Goal: Task Accomplishment & Management: Use online tool/utility

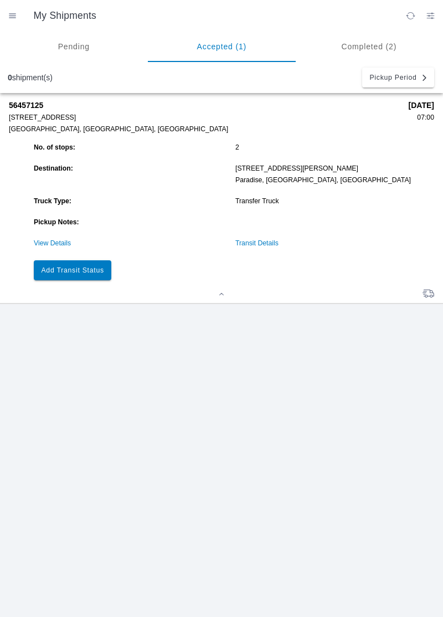
click at [0, 0] on slot "Add Transit Status" at bounding box center [0, 0] width 0 height 0
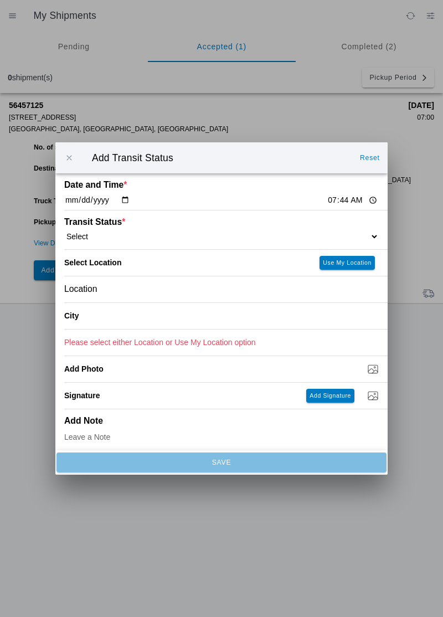
click at [327, 196] on input "07:44" at bounding box center [353, 200] width 52 height 12
type input "07:00"
click at [123, 234] on select "Select Arrive at Drop Off Arrive at Pickup Break Start Break Stop Depart Drop O…" at bounding box center [221, 236] width 314 height 10
select select "ARVPULOC"
click at [131, 291] on div "Location" at bounding box center [221, 289] width 314 height 26
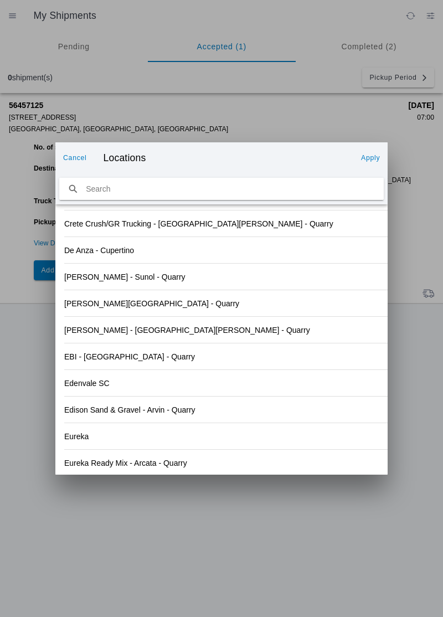
scroll to position [1137, 0]
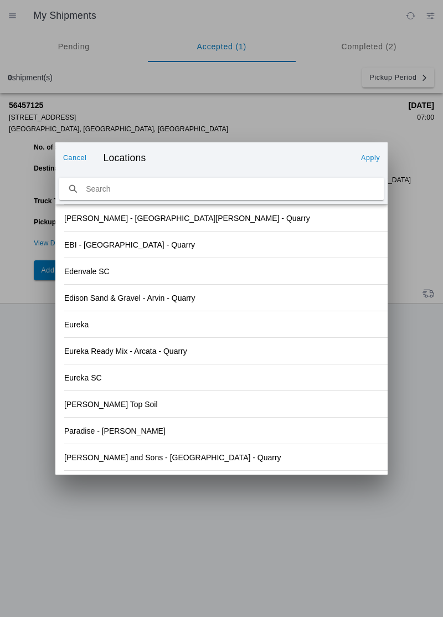
click at [327, 363] on div "Eureka Ready Mix - Arcata - Quarry" at bounding box center [225, 351] width 323 height 27
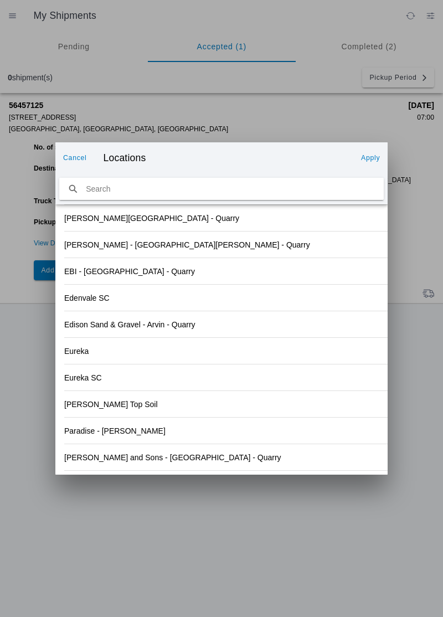
click at [0, 0] on slot "[PERSON_NAME] and Sons - [GEOGRAPHIC_DATA] - Quarry" at bounding box center [0, 0] width 0 height 0
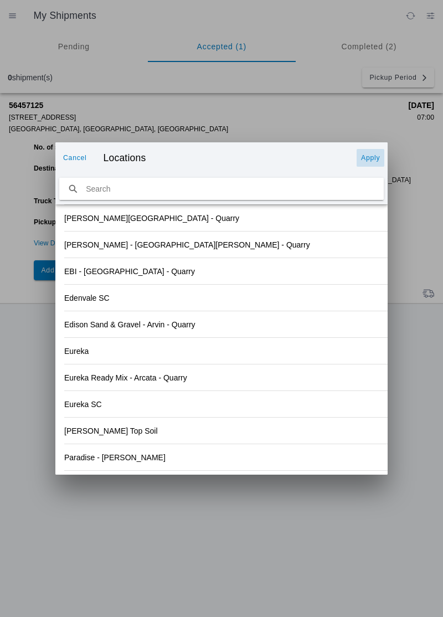
click at [374, 153] on button "Apply" at bounding box center [370, 158] width 28 height 18
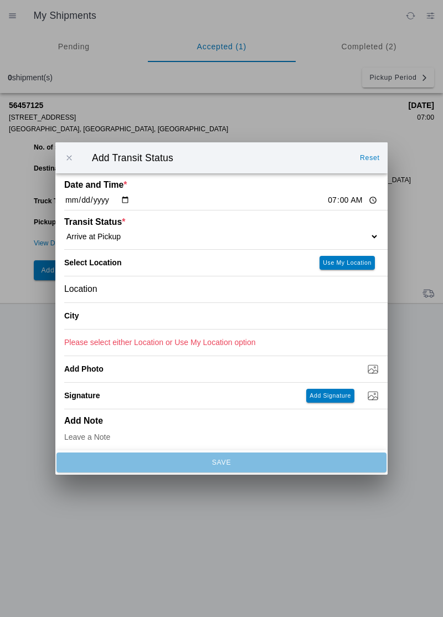
type input "[GEOGRAPHIC_DATA]"
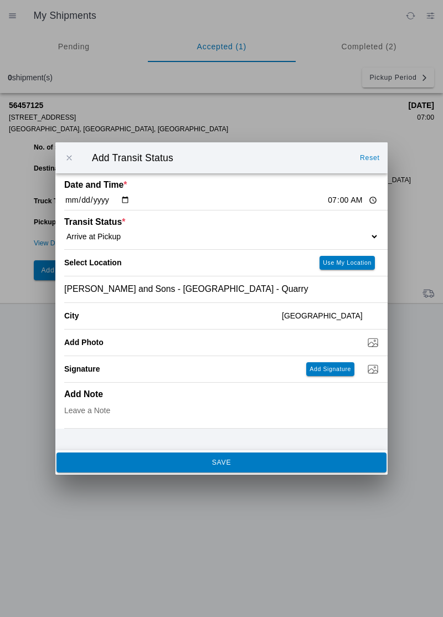
click at [231, 466] on button "SAVE" at bounding box center [221, 462] width 330 height 20
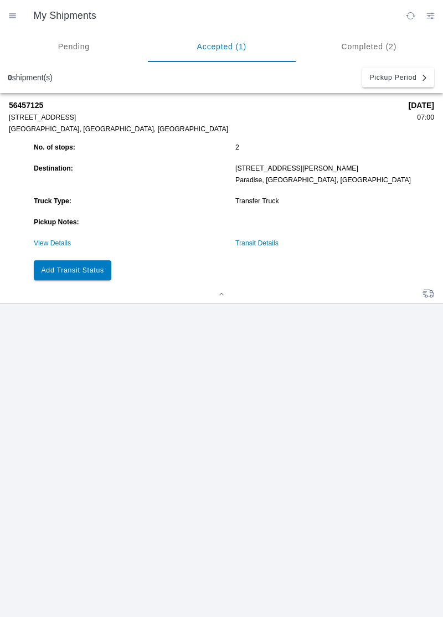
click at [0, 0] on slot "Add Transit Status" at bounding box center [0, 0] width 0 height 0
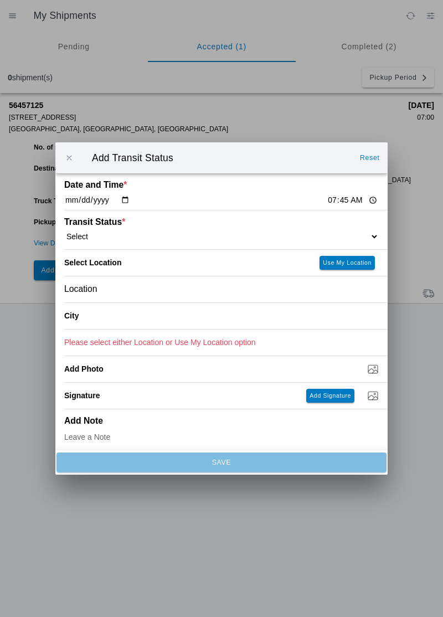
click at [327, 197] on input "07:45" at bounding box center [353, 200] width 52 height 12
type input "07:41"
click at [94, 232] on select "Select Arrive at Drop Off Arrive at Pickup Break Start Break Stop Depart Drop O…" at bounding box center [221, 236] width 314 height 10
select select "DPTPULOC"
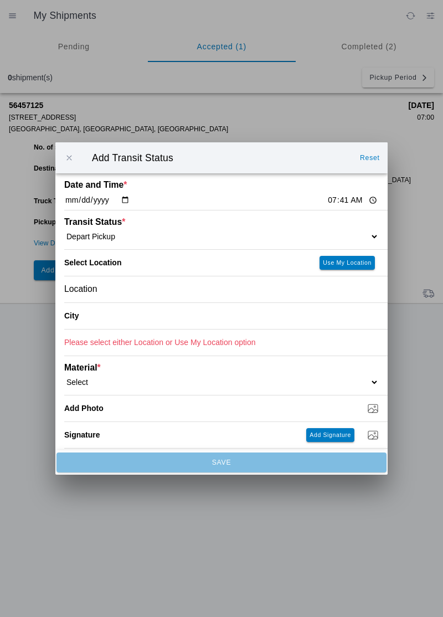
click at [129, 294] on div "Location" at bounding box center [221, 289] width 314 height 26
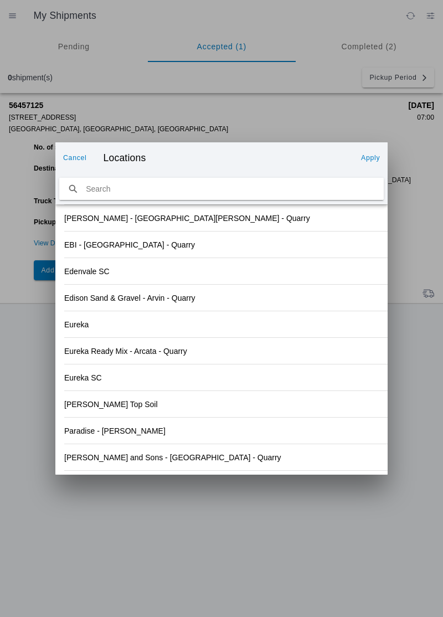
click at [313, 340] on div "Eureka Ready Mix - Arcata - Quarry" at bounding box center [221, 351] width 314 height 26
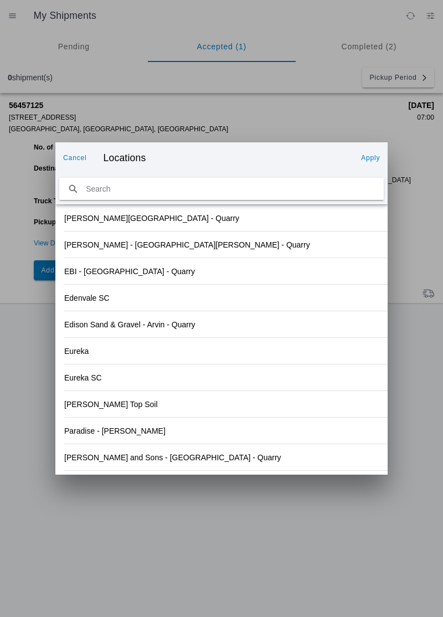
click at [0, 0] on slot "[PERSON_NAME] and Sons - [GEOGRAPHIC_DATA] - Quarry" at bounding box center [0, 0] width 0 height 0
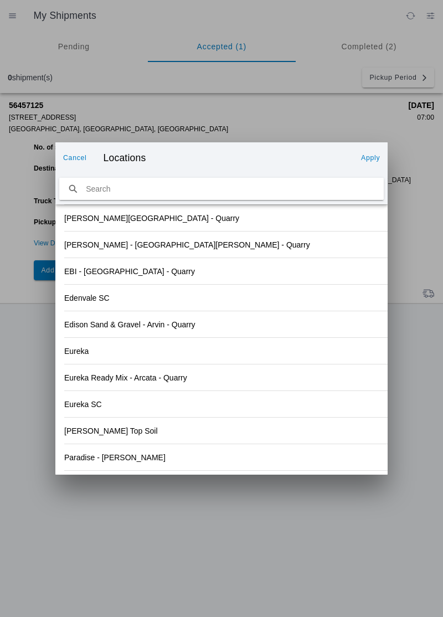
click at [372, 153] on button "Apply" at bounding box center [370, 158] width 28 height 18
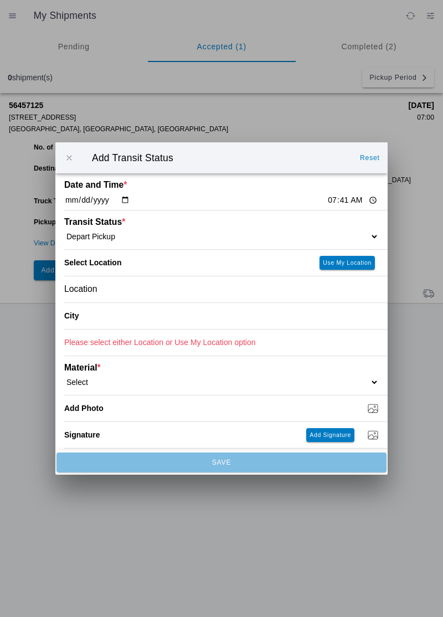
type input "[GEOGRAPHIC_DATA]"
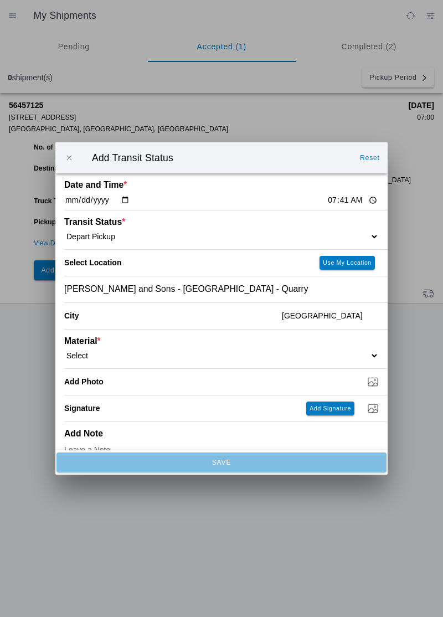
click at [103, 352] on select "Select 1" x 3" Rock 1" x 4" Rock 2" x 4" Rock Asphalt Cold Patch Backfill Spec …" at bounding box center [221, 355] width 314 height 10
select select "708650"
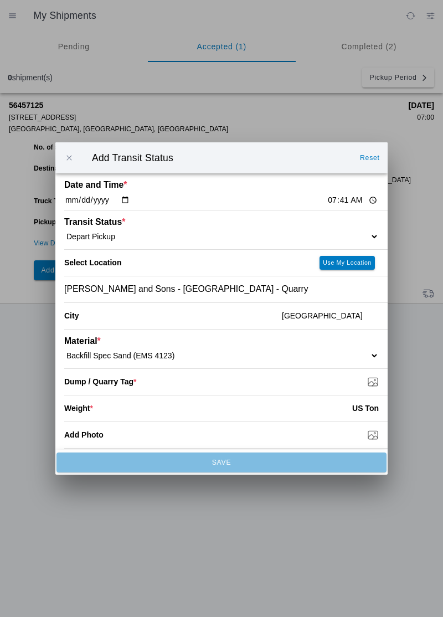
click at [106, 410] on input "number" at bounding box center [222, 408] width 259 height 24
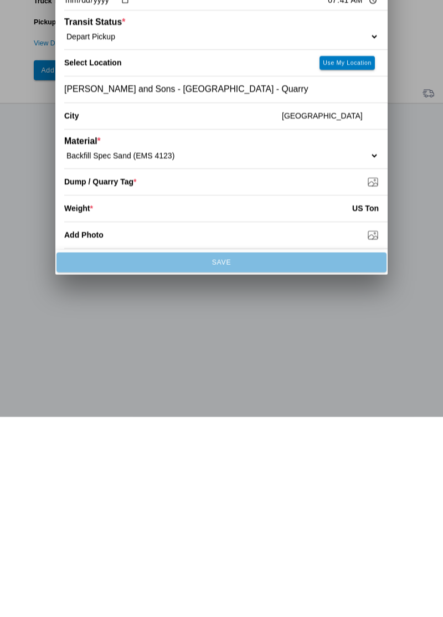
click at [162, 385] on input "Dump / Quarry Tag *" at bounding box center [225, 381] width 323 height 12
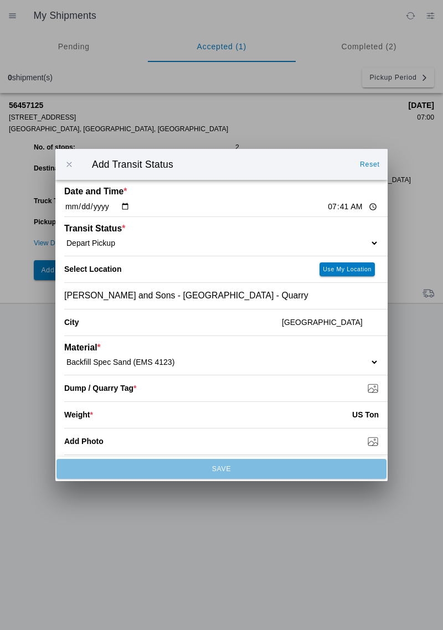
type input "C:\fakepath\17550099581843282151113723044460.jpg"
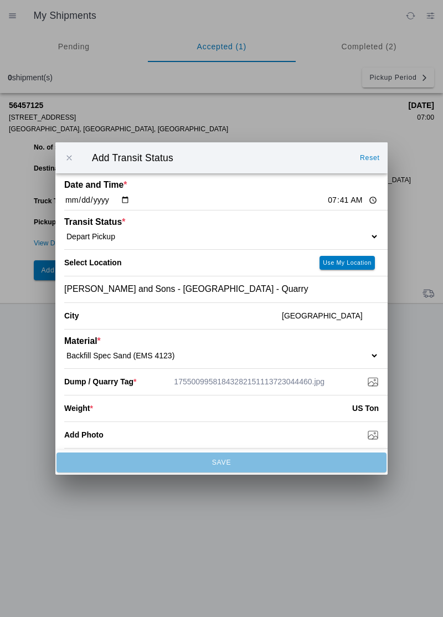
click at [131, 416] on input "number" at bounding box center [222, 408] width 259 height 24
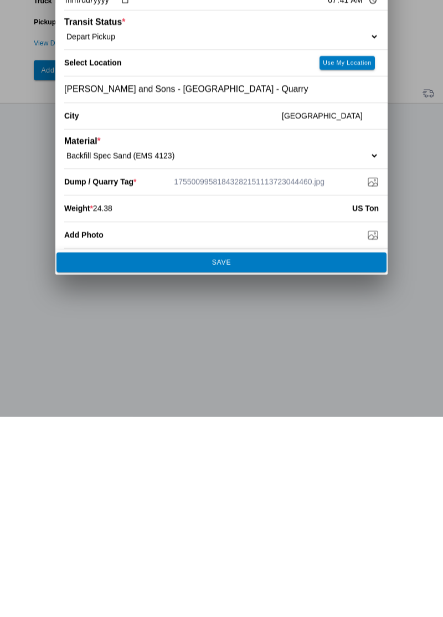
type input "24.38"
click at [245, 470] on button "SAVE" at bounding box center [221, 462] width 330 height 20
